Goal: Task Accomplishment & Management: Use online tool/utility

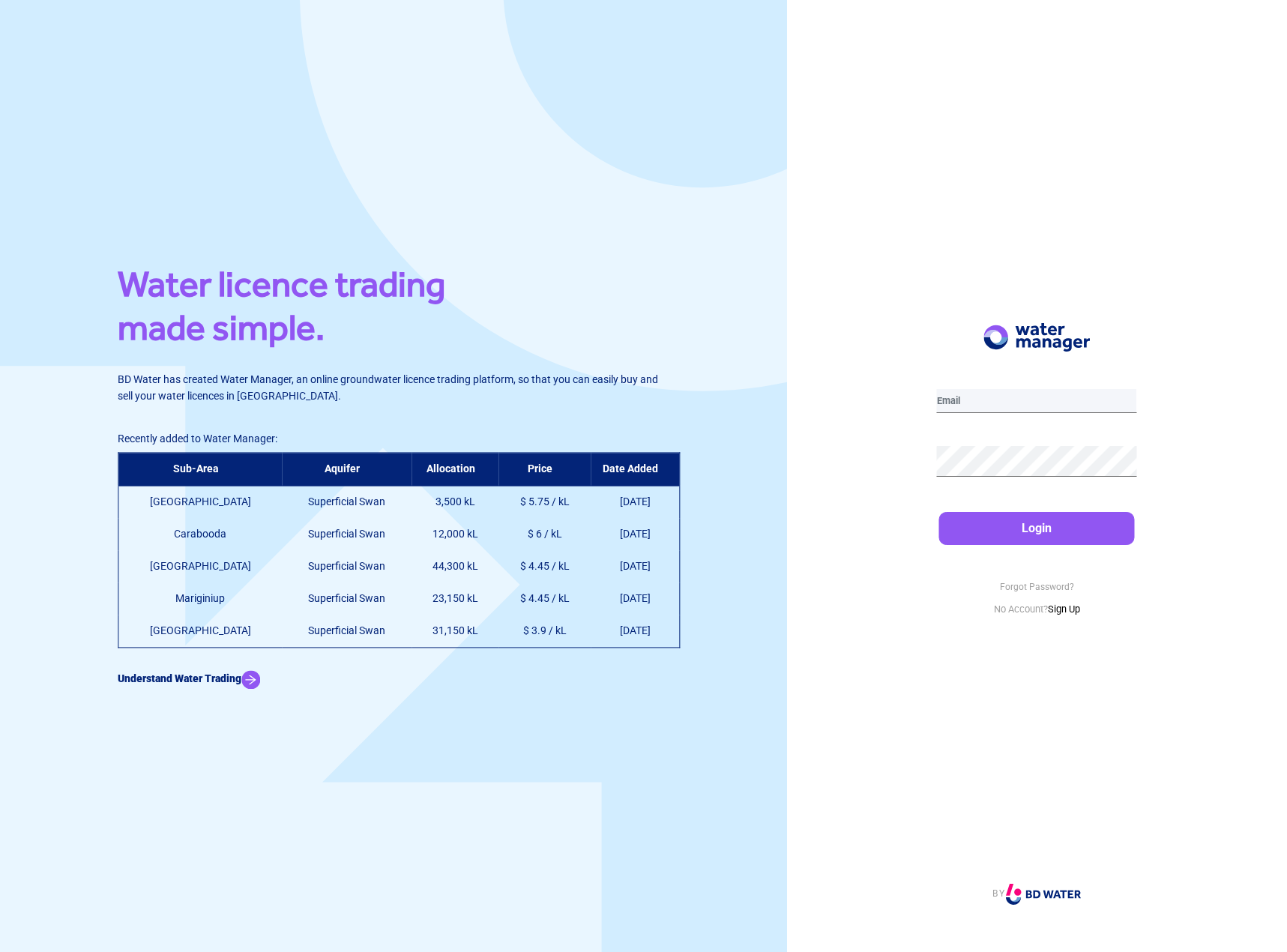
click at [1042, 400] on input "email" at bounding box center [1037, 401] width 200 height 24
click at [939, 512] on button "Login" at bounding box center [1037, 528] width 196 height 33
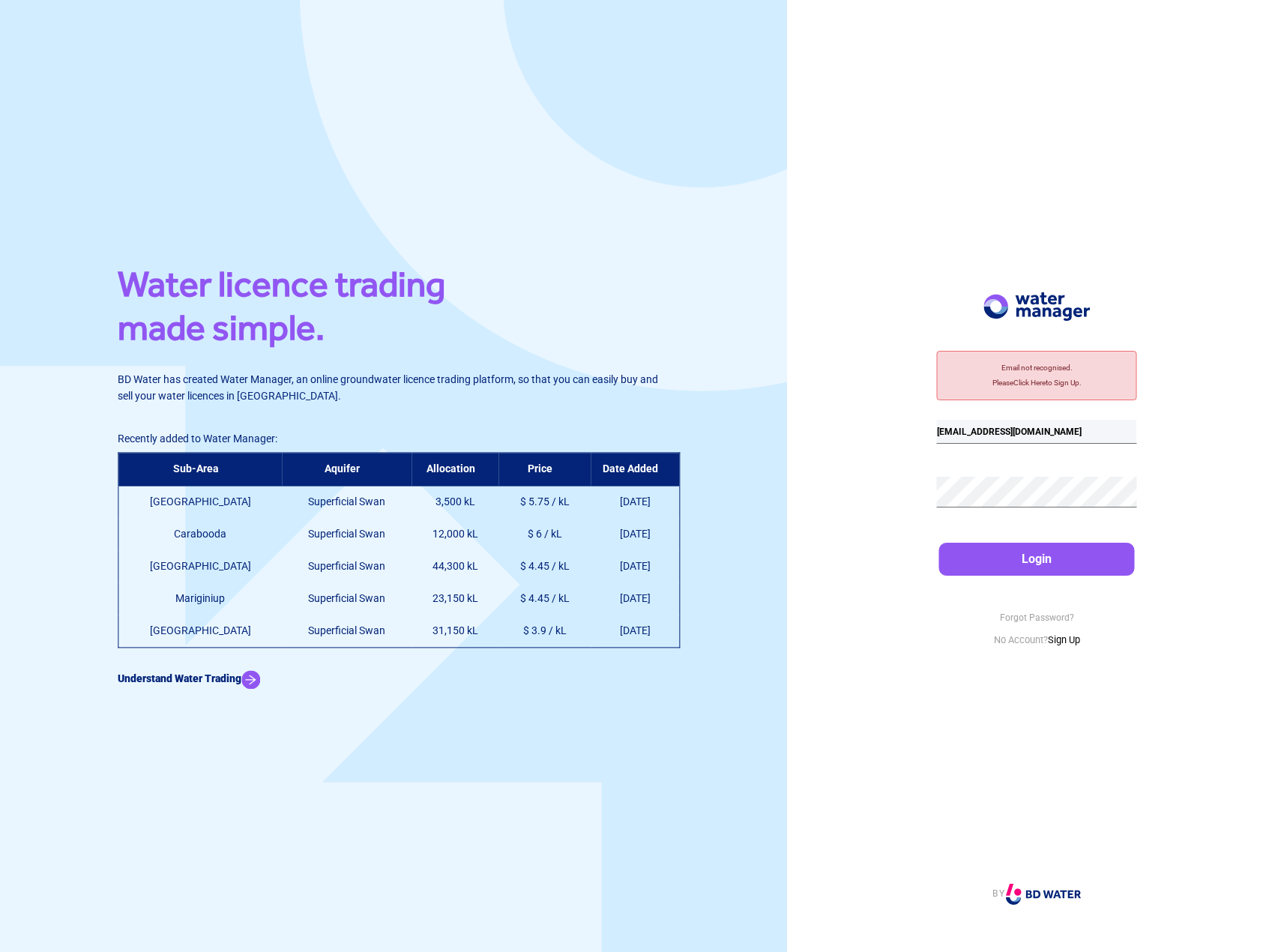
drag, startPoint x: 1052, startPoint y: 430, endPoint x: 863, endPoint y: 421, distance: 189.2
click at [863, 421] on div "Email not recognised. Please Click Here to Sign Up. [EMAIL_ADDRESS][DOMAIN_NAME…" at bounding box center [1037, 476] width 500 height 952
click at [840, 507] on div "Email not recognised. Please Click Here to Sign Up. [EMAIL_ADDRESS][DOMAIN_NAME…" at bounding box center [1037, 476] width 500 height 952
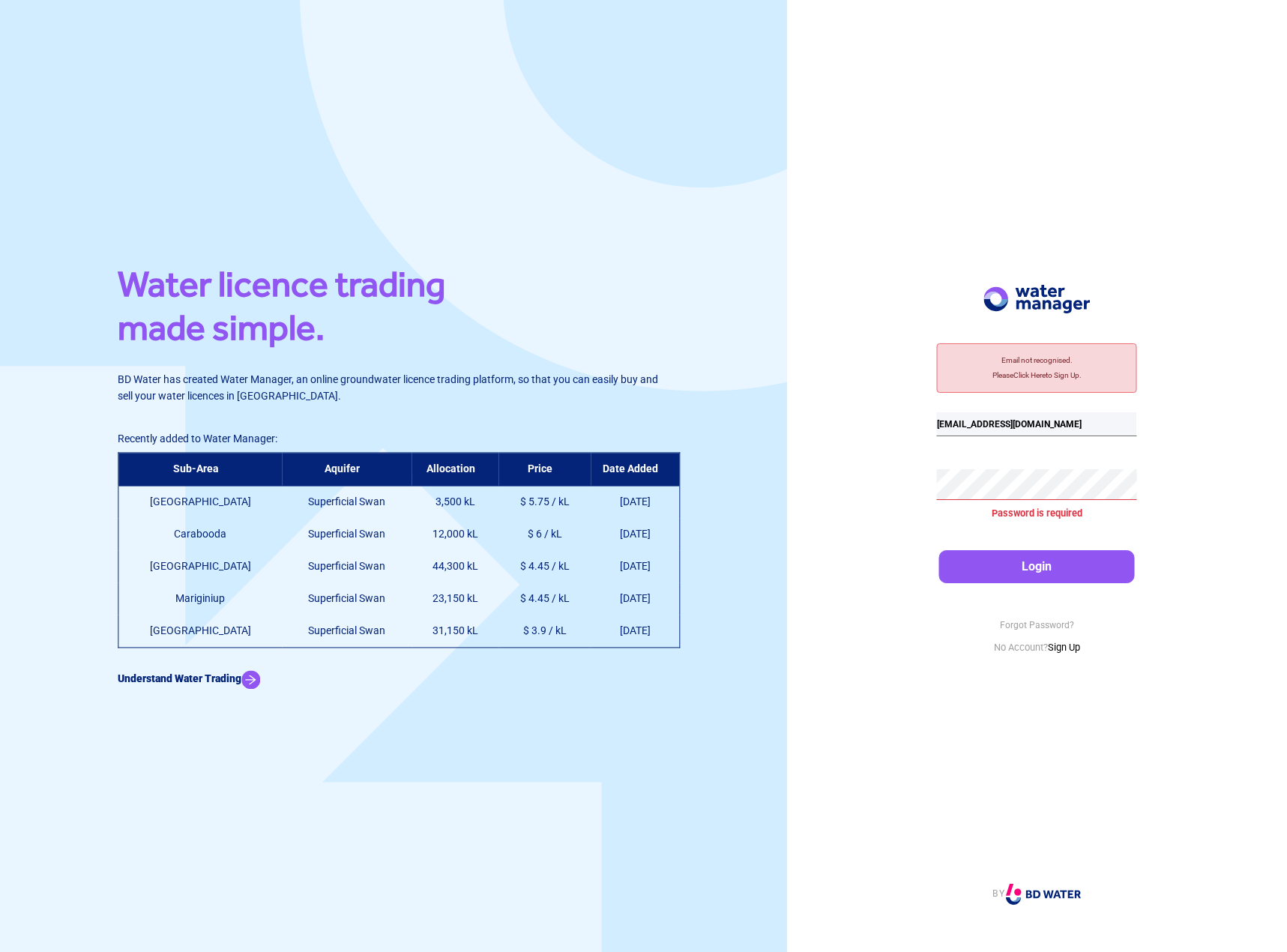
drag, startPoint x: 1029, startPoint y: 424, endPoint x: 853, endPoint y: 423, distance: 176.0
click at [853, 423] on div "Email not recognised. Please Click Here to Sign Up. [EMAIL_ADDRESS][DOMAIN_NAME…" at bounding box center [1037, 476] width 500 height 952
type input "k"
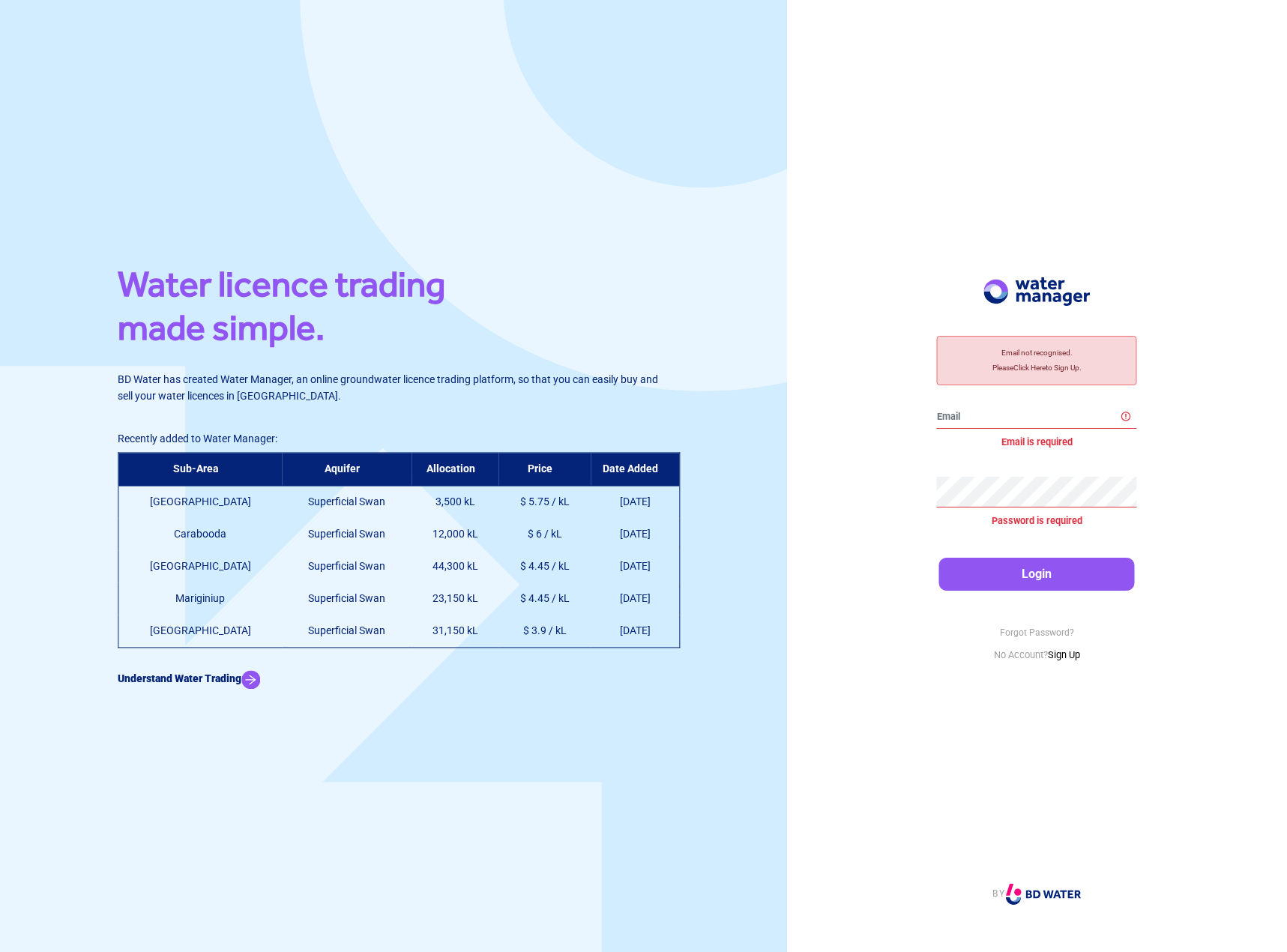
click at [1108, 416] on keeper-lock "Open Keeper Popup" at bounding box center [1106, 417] width 18 height 18
click at [977, 420] on input "email" at bounding box center [1037, 416] width 200 height 24
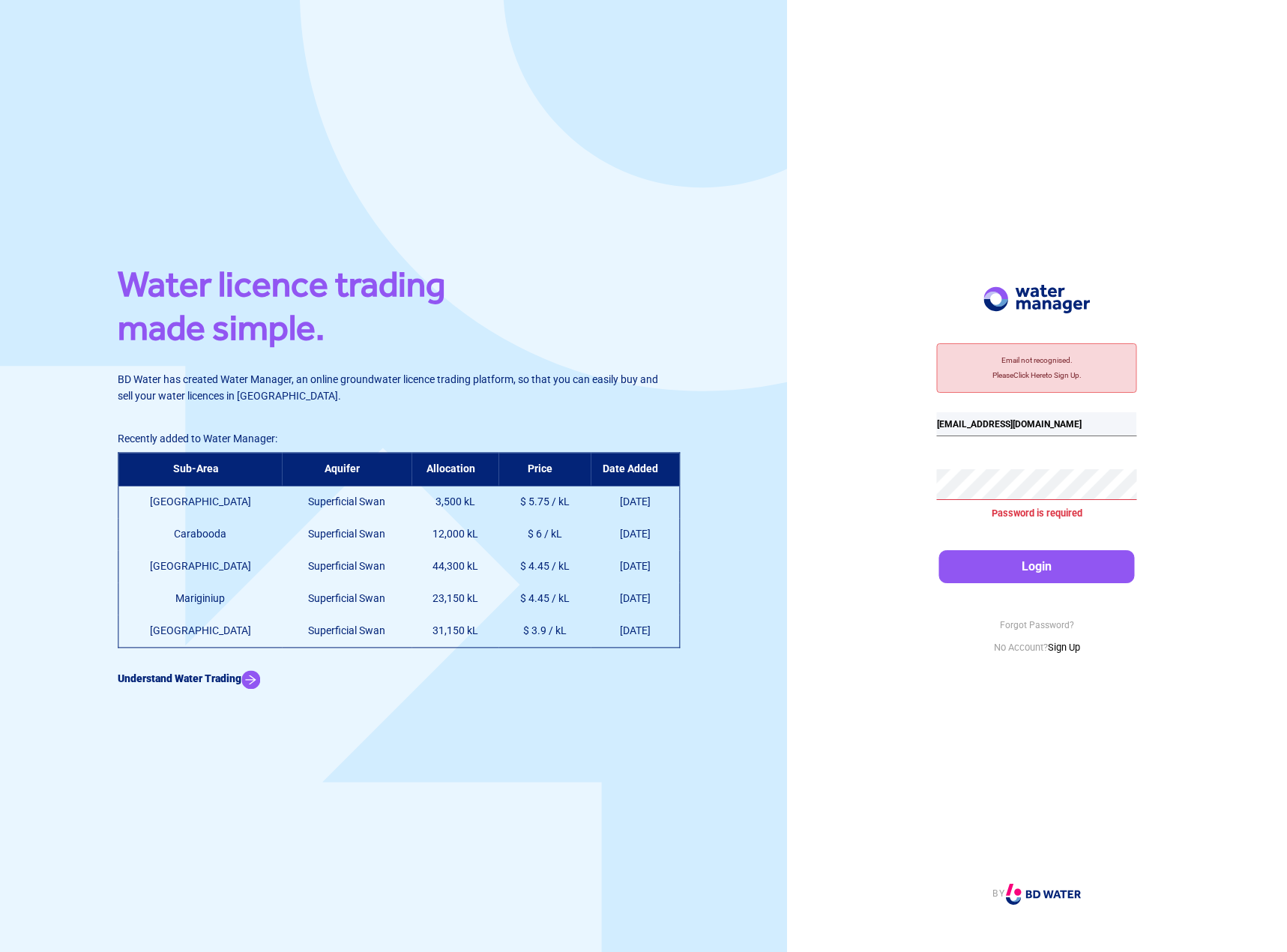
type input "[EMAIL_ADDRESS][DOMAIN_NAME]"
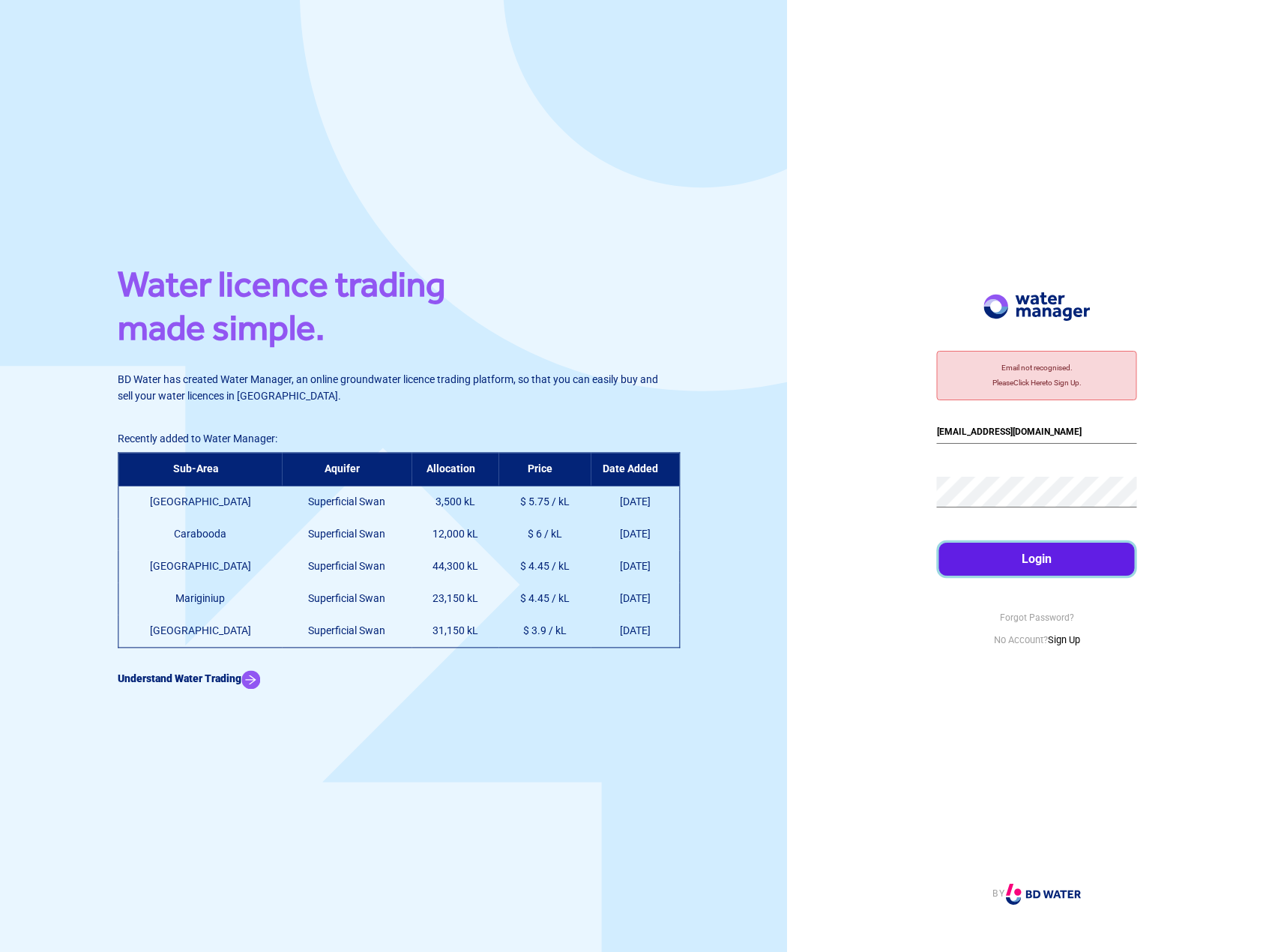
click at [1014, 557] on button "Login" at bounding box center [1037, 558] width 196 height 33
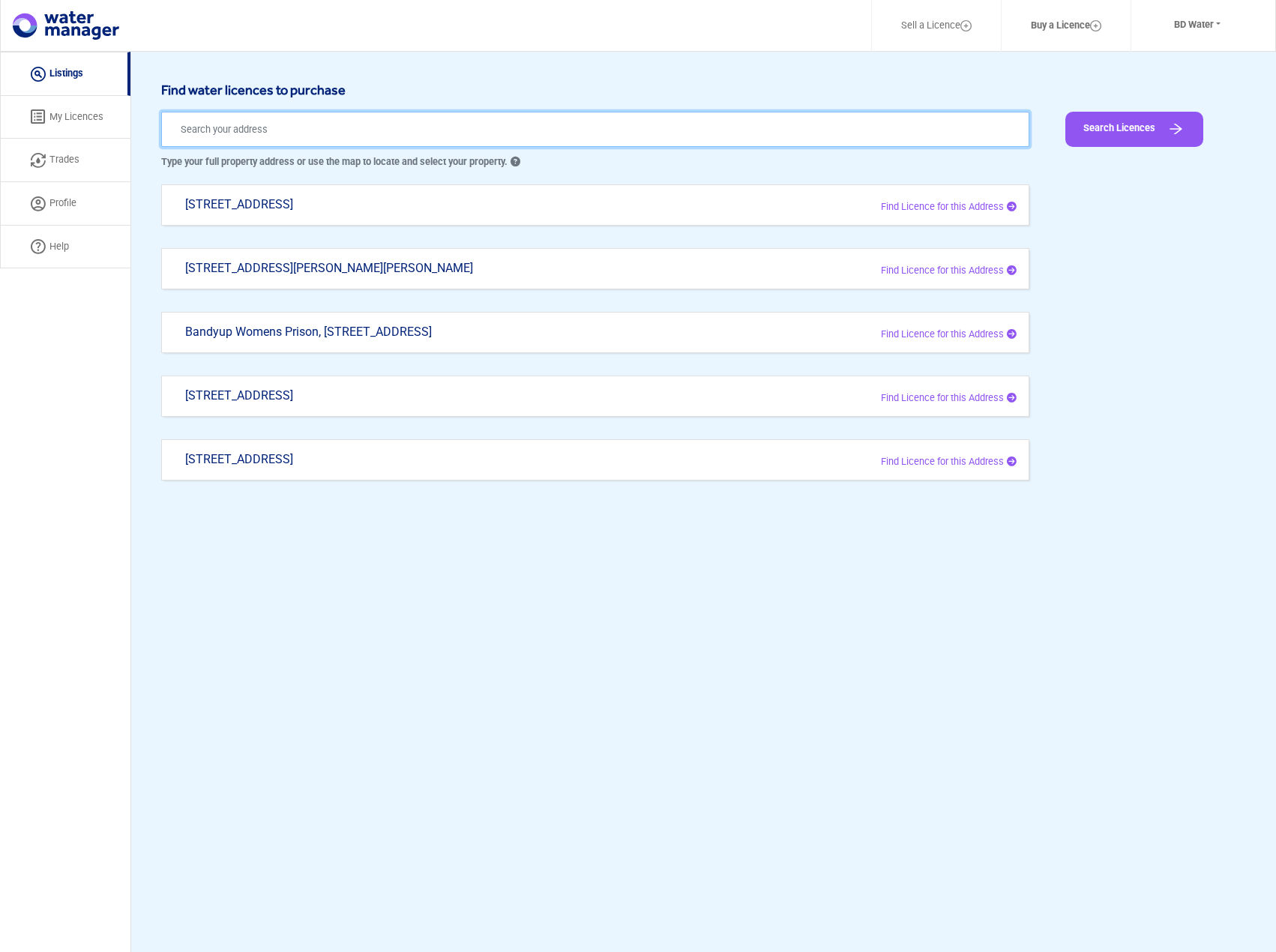
click at [499, 129] on input "text" at bounding box center [595, 129] width 868 height 35
paste input "[STREET_ADDRESS][PERSON_NAME]"
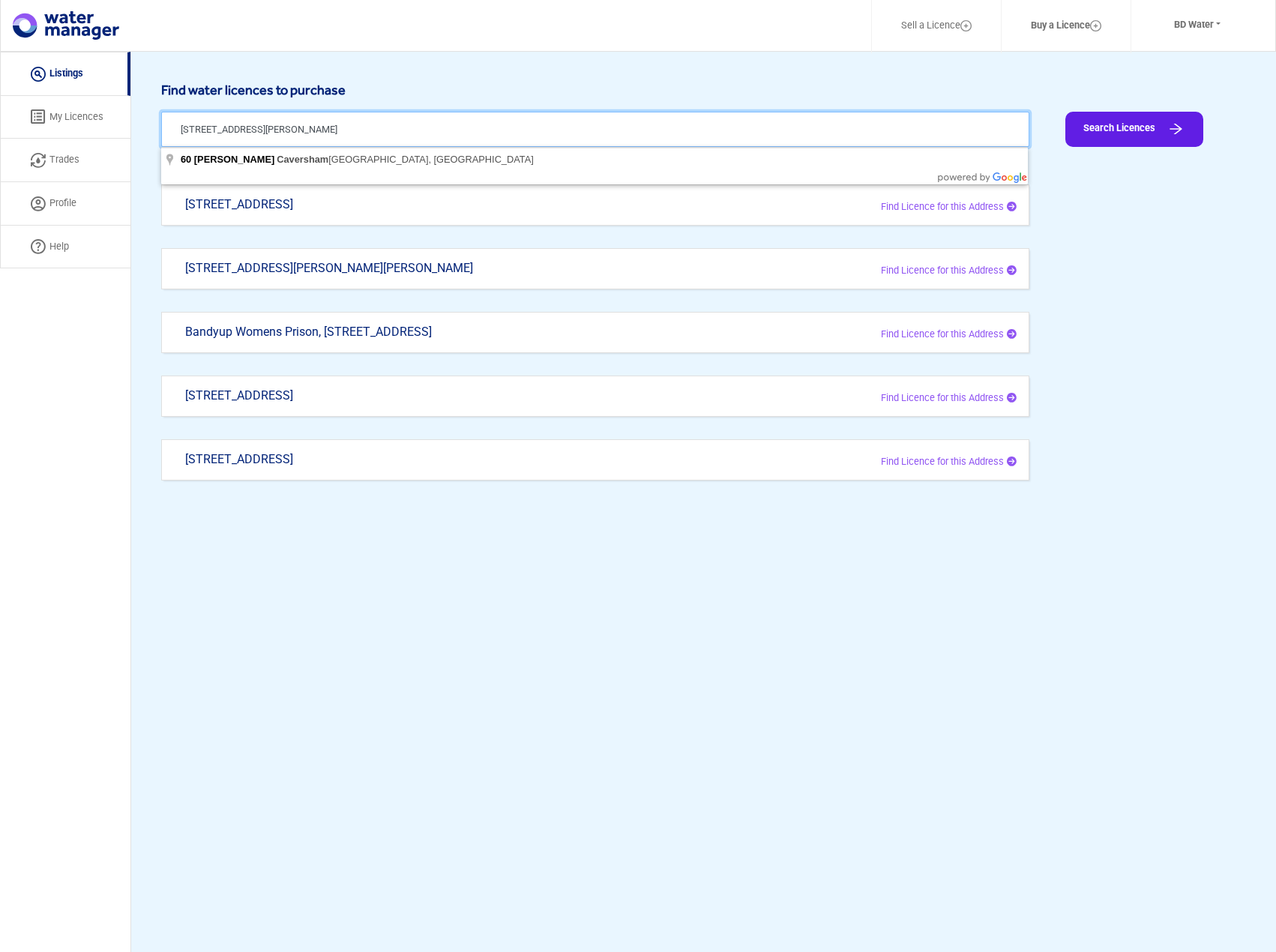
type input "[STREET_ADDRESS][PERSON_NAME]"
click at [1124, 128] on button "Search Licences" at bounding box center [1134, 129] width 138 height 35
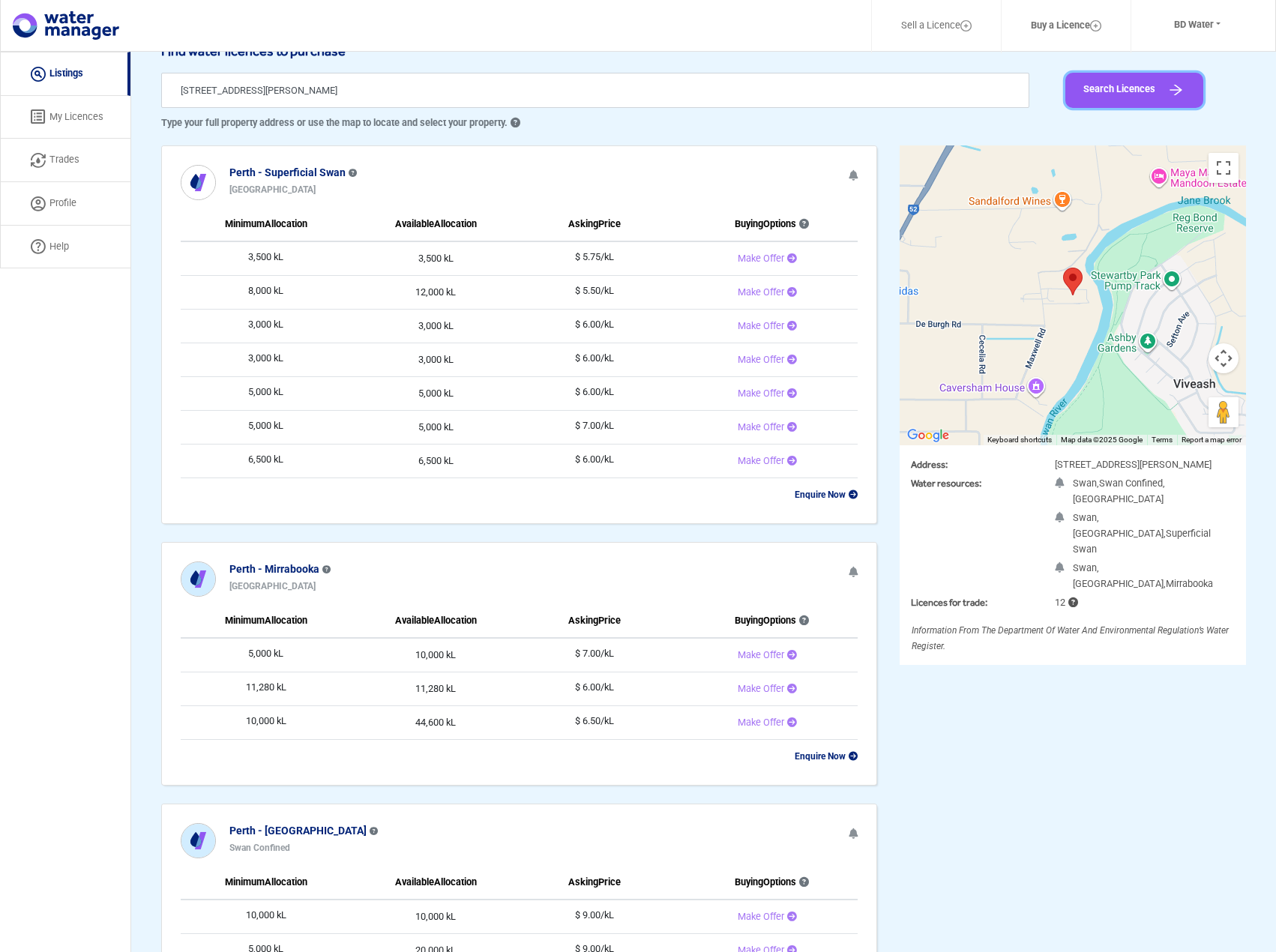
scroll to position [35, 0]
